Goal: Transaction & Acquisition: Download file/media

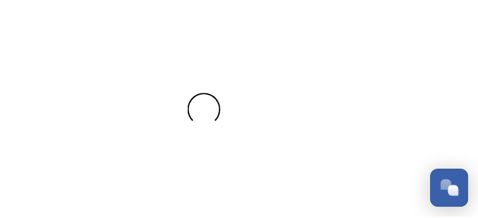
scroll to position [163, 0]
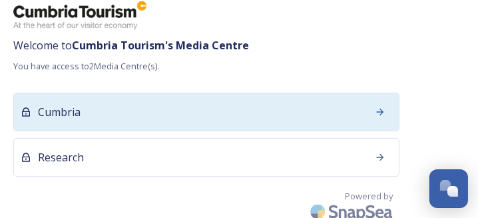
click at [119, 113] on div "Cumbria" at bounding box center [206, 112] width 386 height 39
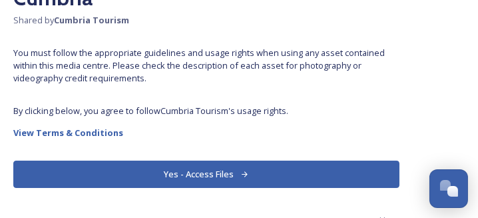
scroll to position [88, 0]
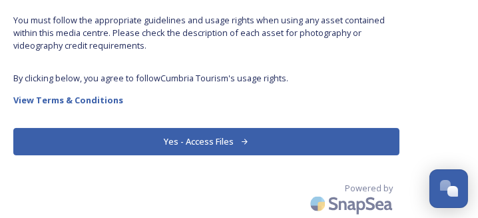
click at [164, 141] on button "Yes - Access Files" at bounding box center [206, 141] width 386 height 27
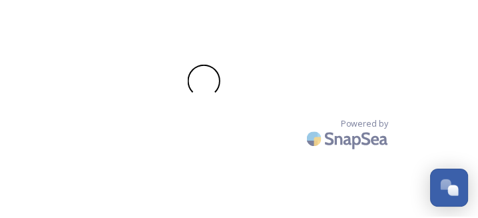
scroll to position [163, 0]
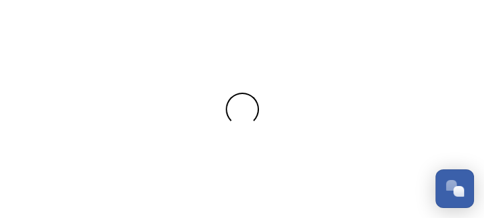
scroll to position [176, 0]
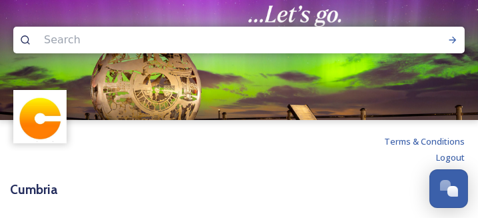
click at [148, 39] on input at bounding box center [174, 39] width 275 height 29
type input "[PERSON_NAME]"
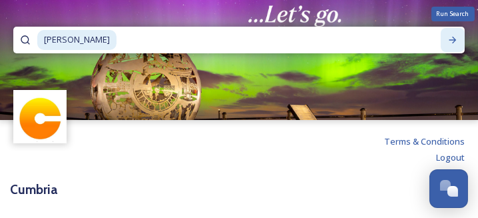
click at [448, 38] on icon at bounding box center [453, 40] width 11 height 11
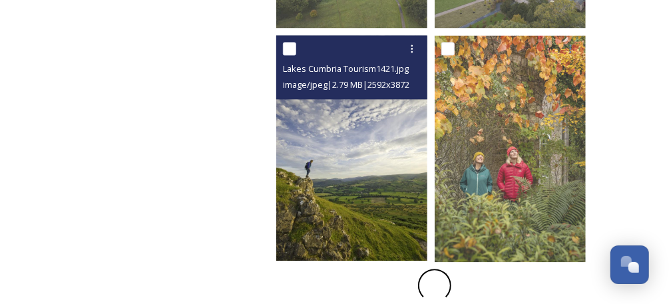
scroll to position [1187, 0]
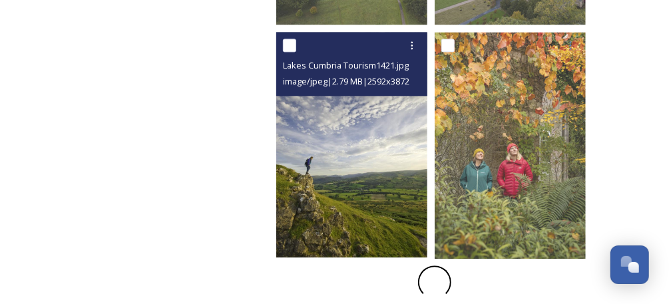
click at [346, 157] on img at bounding box center [351, 145] width 151 height 226
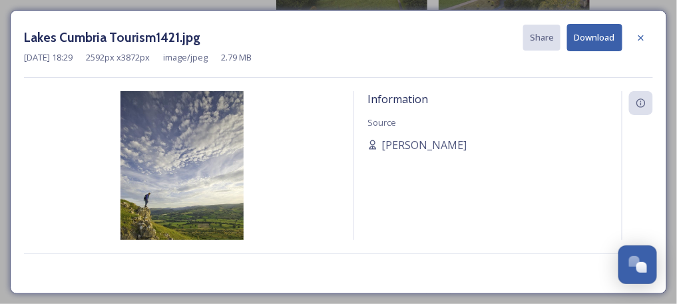
click at [484, 38] on button "Download" at bounding box center [594, 37] width 55 height 27
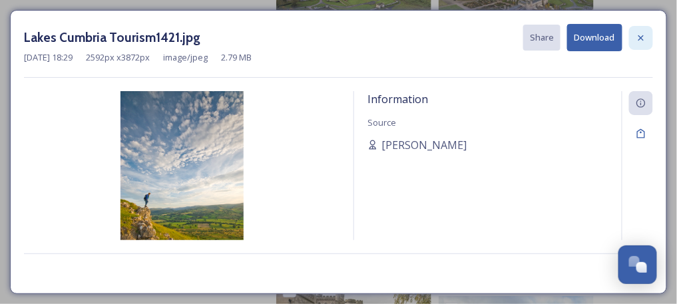
click at [484, 39] on icon at bounding box center [641, 37] width 5 height 5
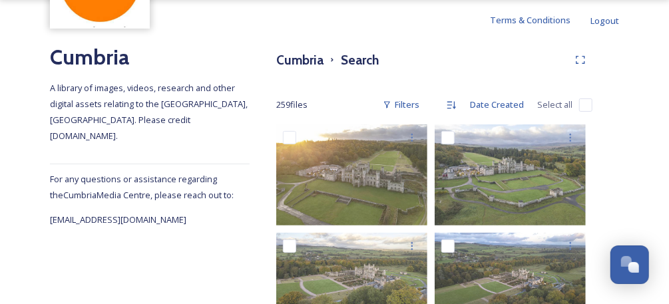
scroll to position [33, 0]
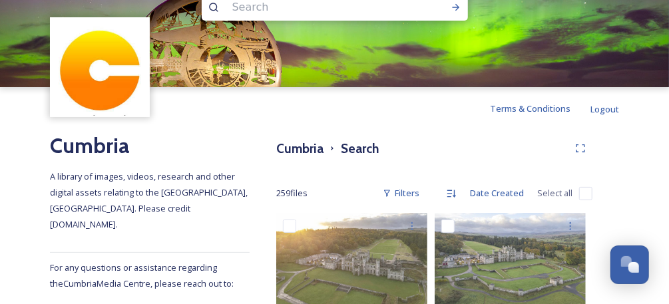
drag, startPoint x: 316, startPoint y: 9, endPoint x: 311, endPoint y: 15, distance: 8.0
click at [316, 9] on input at bounding box center [317, 7] width 183 height 29
type input "ashgill force"
click at [458, 9] on icon at bounding box center [456, 7] width 11 height 11
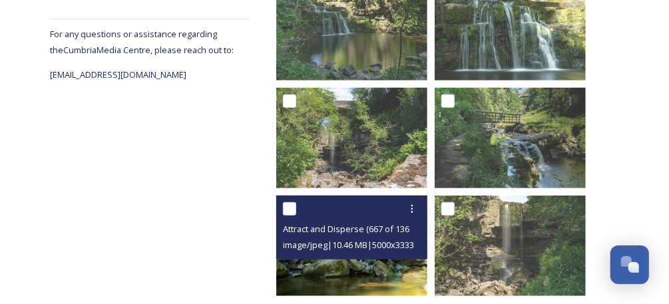
scroll to position [287, 0]
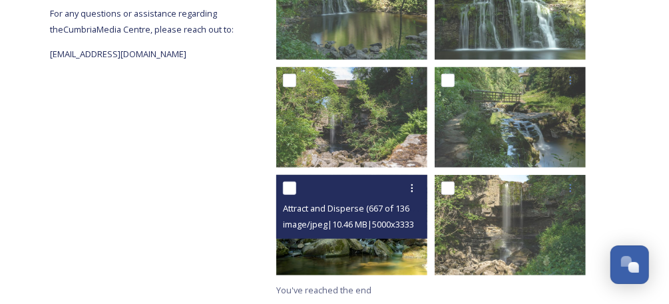
click at [380, 217] on img at bounding box center [351, 225] width 151 height 101
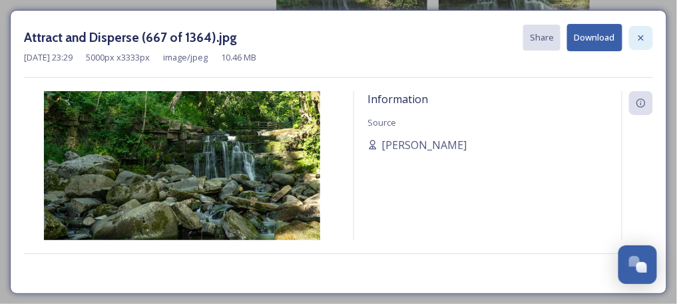
click at [484, 37] on icon at bounding box center [641, 37] width 5 height 5
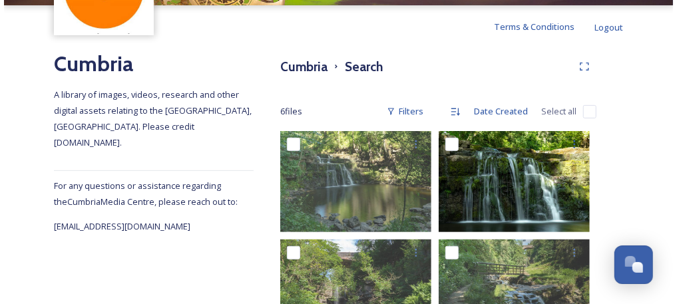
scroll to position [109, 0]
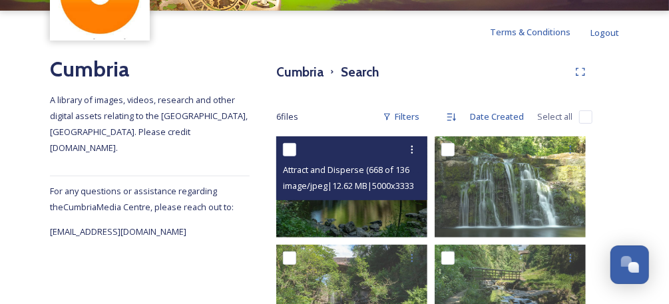
click at [403, 178] on div "image/jpeg | 12.62 MB | 5000 x 3333" at bounding box center [353, 186] width 141 height 16
click at [392, 211] on img at bounding box center [351, 187] width 151 height 101
